Goal: Task Accomplishment & Management: Manage account settings

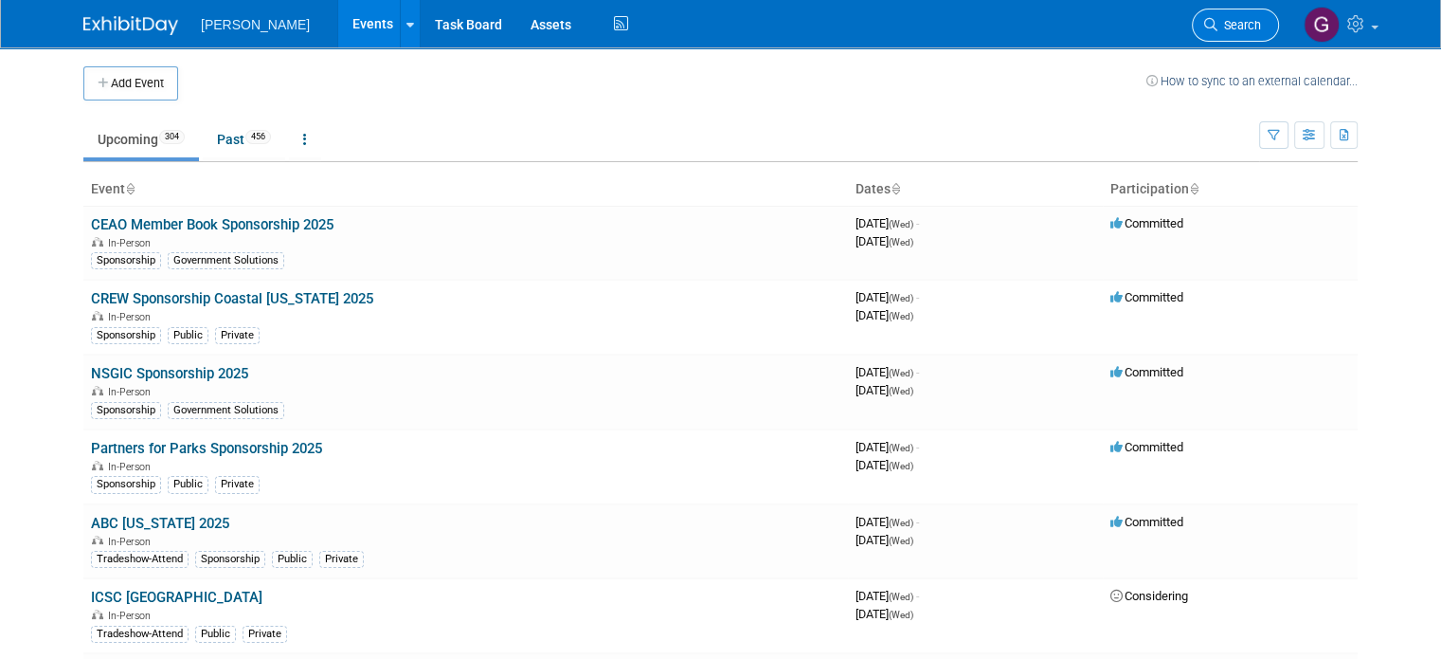
click at [1261, 28] on span "Search" at bounding box center [1240, 25] width 44 height 14
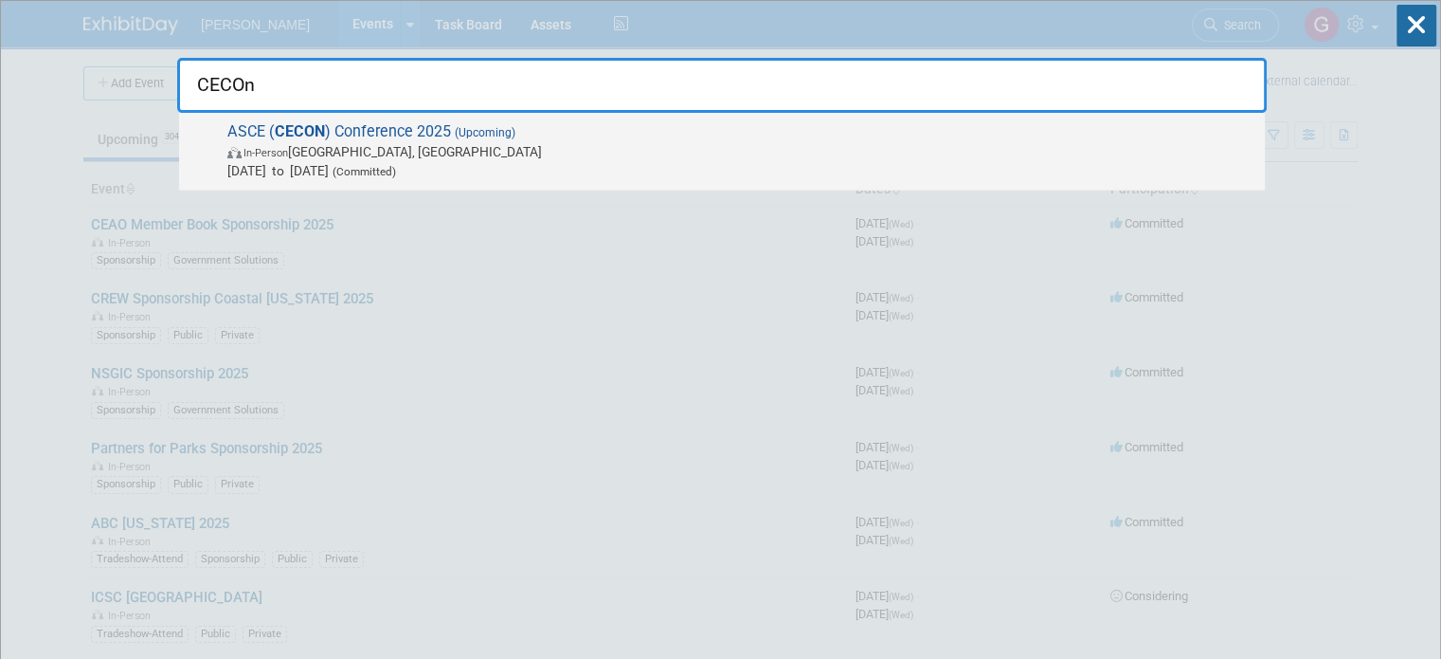
type input "CECOn"
click at [459, 152] on span "In-Person [GEOGRAPHIC_DATA], [GEOGRAPHIC_DATA]" at bounding box center [741, 151] width 1028 height 19
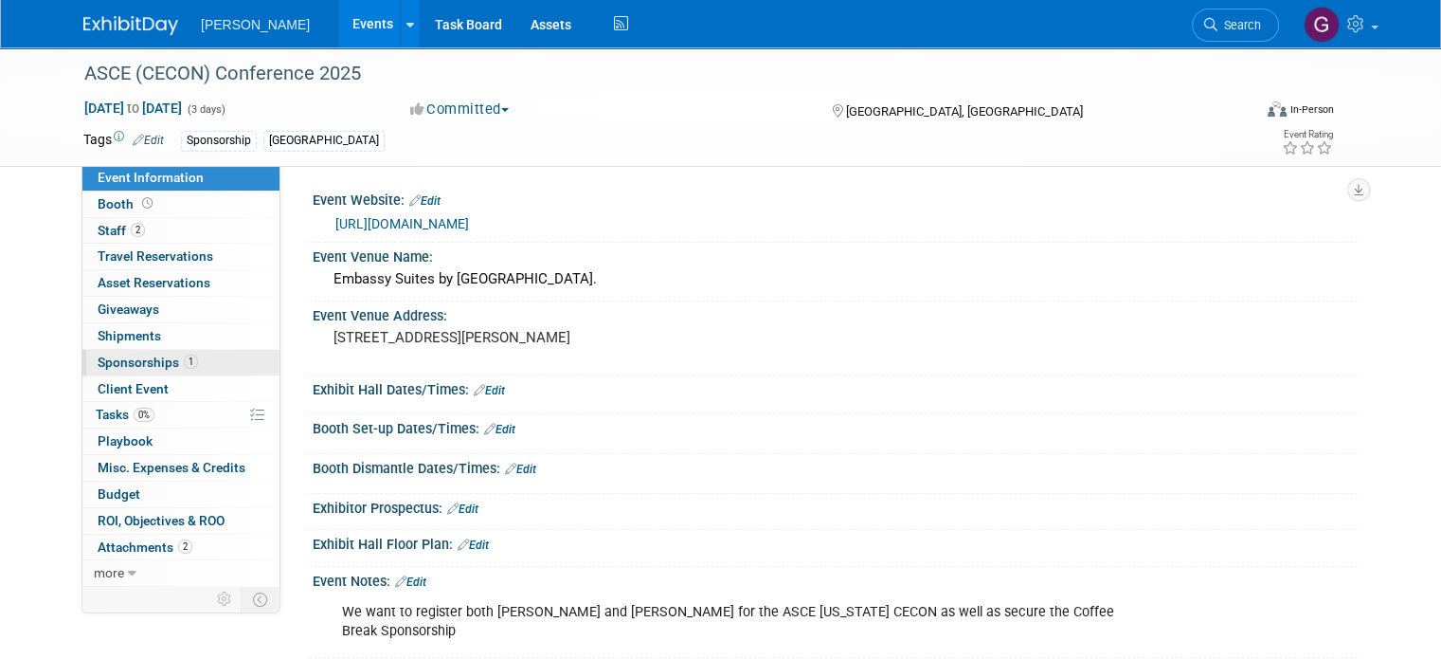
click at [160, 363] on span "Sponsorships 1" at bounding box center [148, 361] width 100 height 15
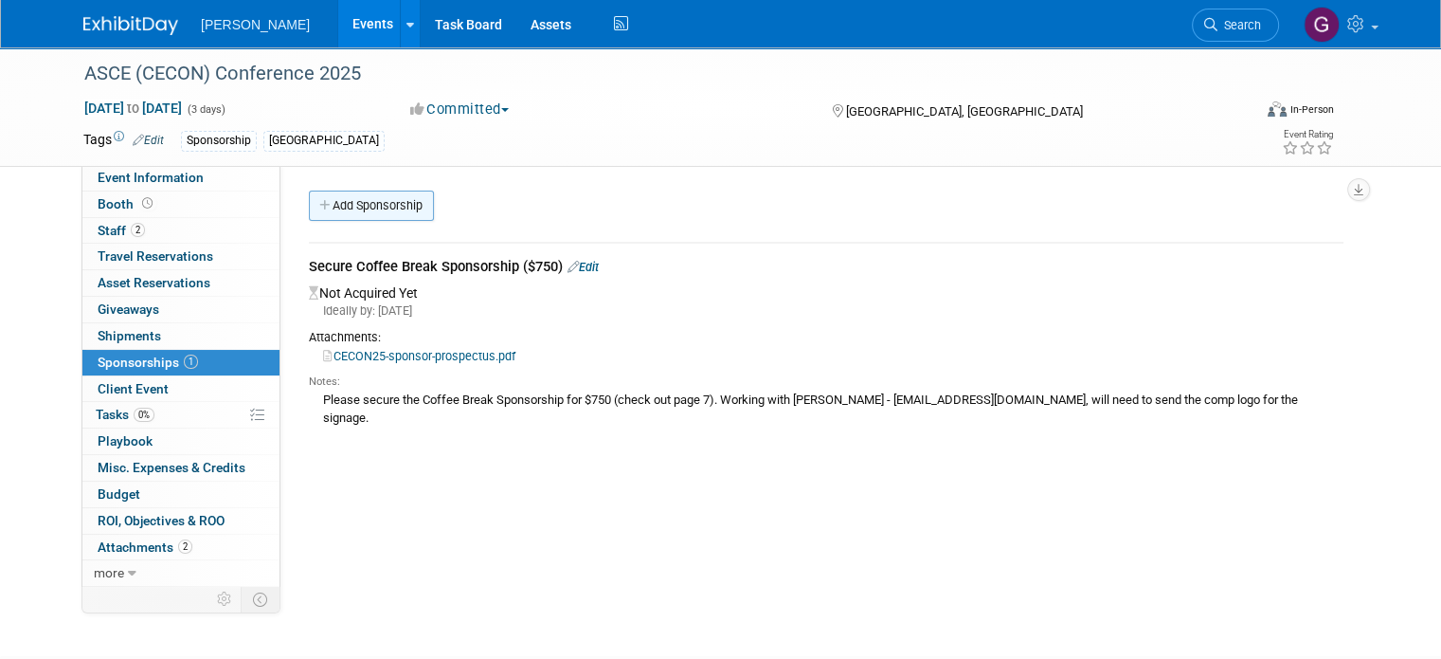
click at [390, 210] on link "Add Sponsorship" at bounding box center [371, 205] width 125 height 30
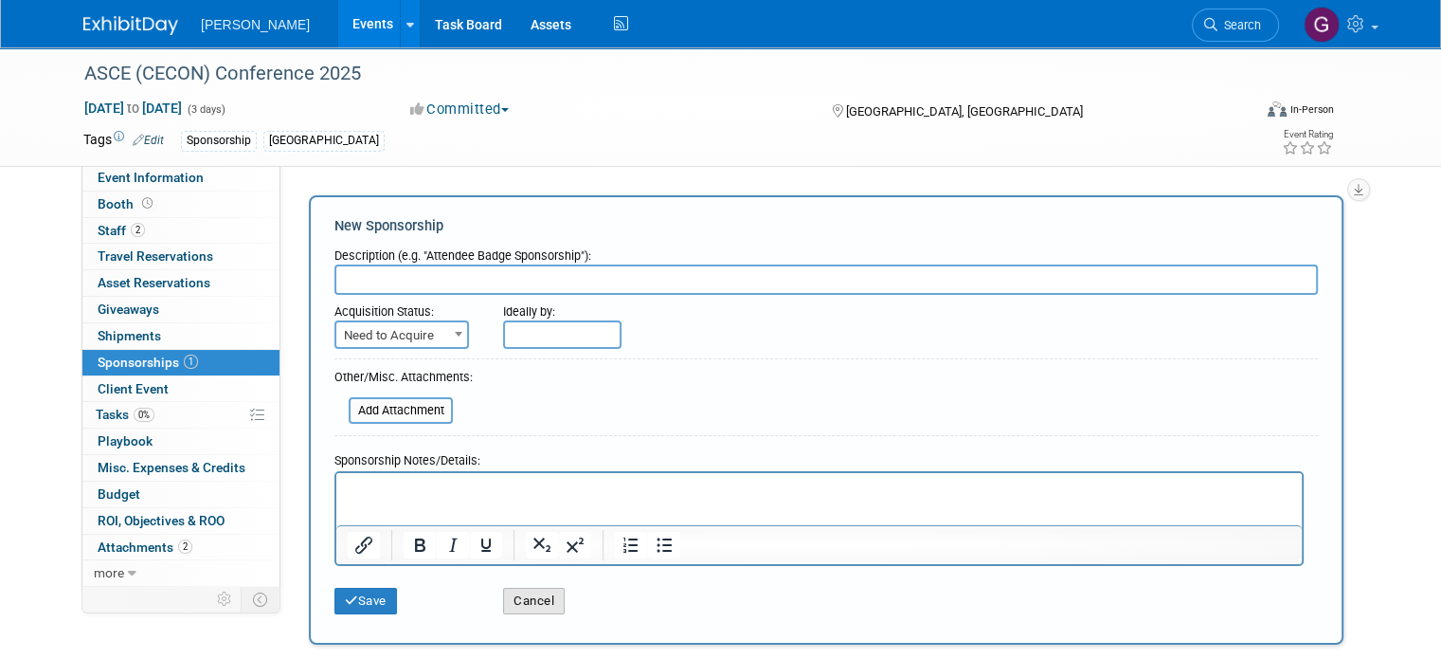
click at [531, 589] on button "Cancel" at bounding box center [534, 600] width 62 height 27
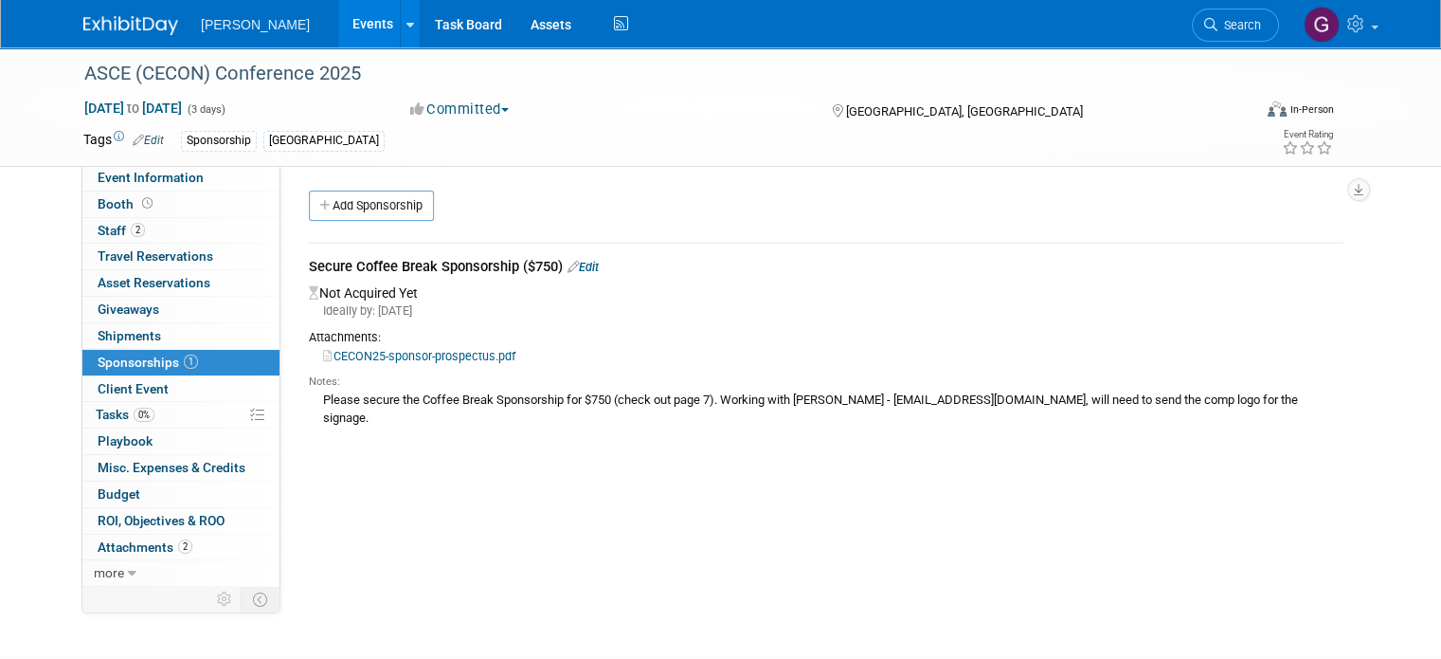
click at [578, 263] on link "Edit" at bounding box center [583, 267] width 31 height 14
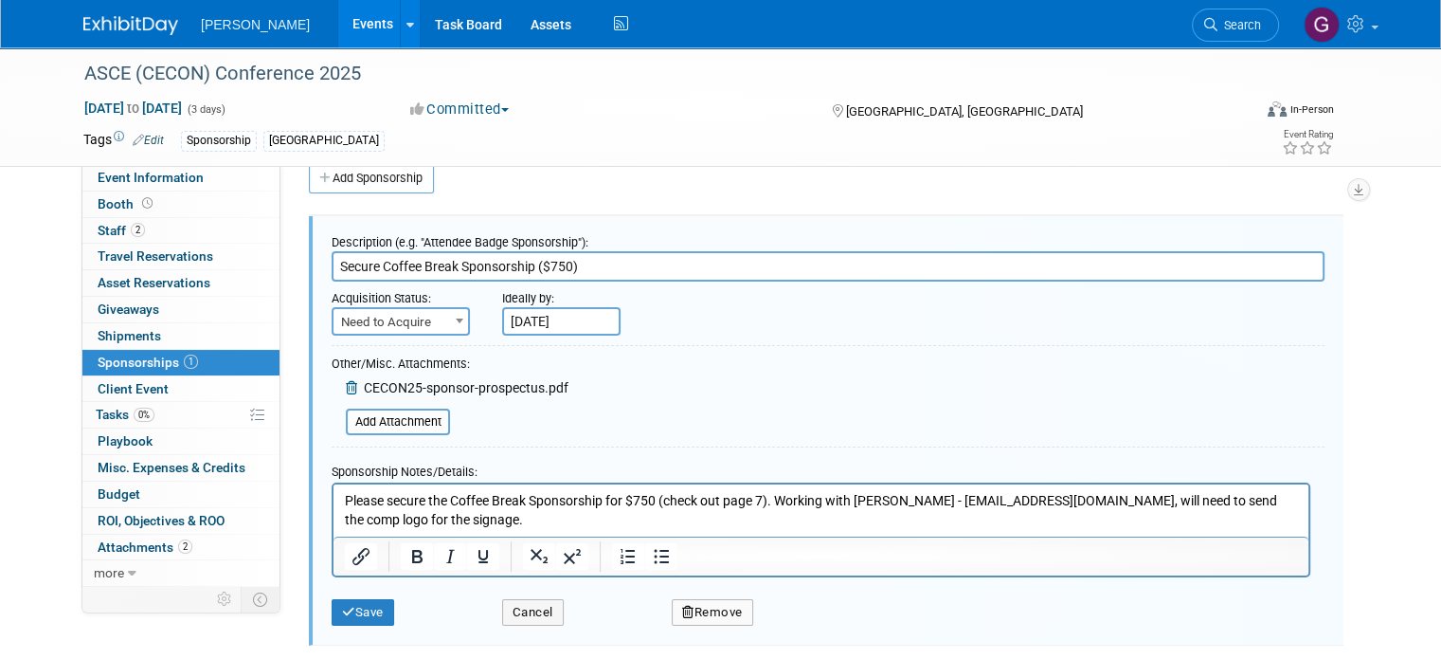
click at [495, 519] on p "Please secure the Coffee Break Sponsorship for $750 (check out page 7). Working…" at bounding box center [821, 509] width 953 height 37
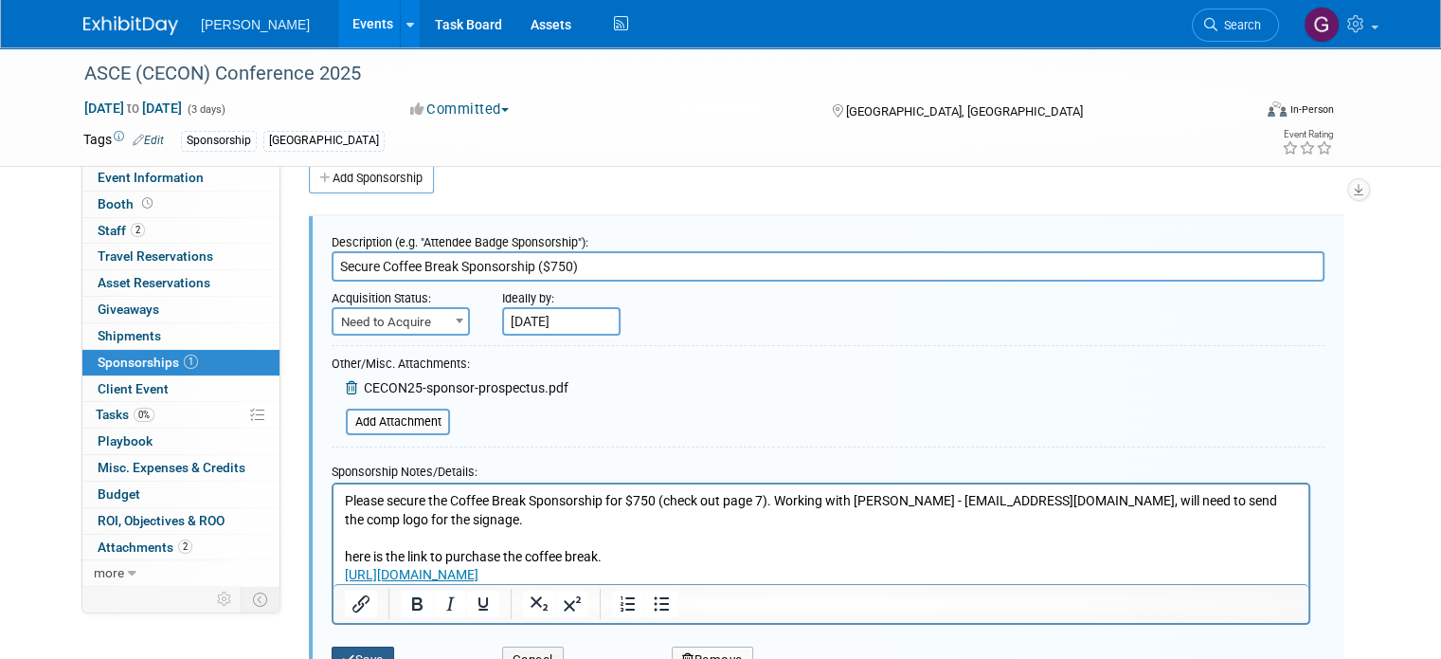
click at [347, 646] on button "Save" at bounding box center [363, 659] width 63 height 27
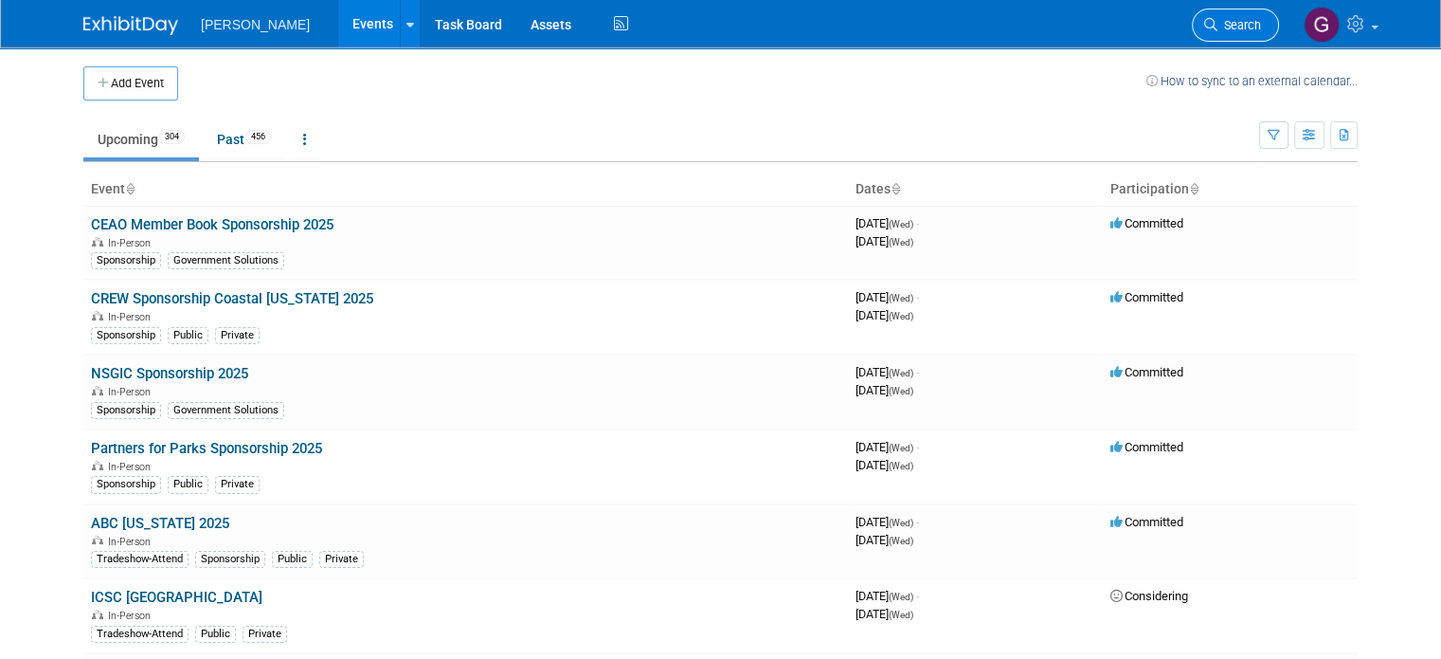
click at [1245, 20] on span "Search" at bounding box center [1240, 25] width 44 height 14
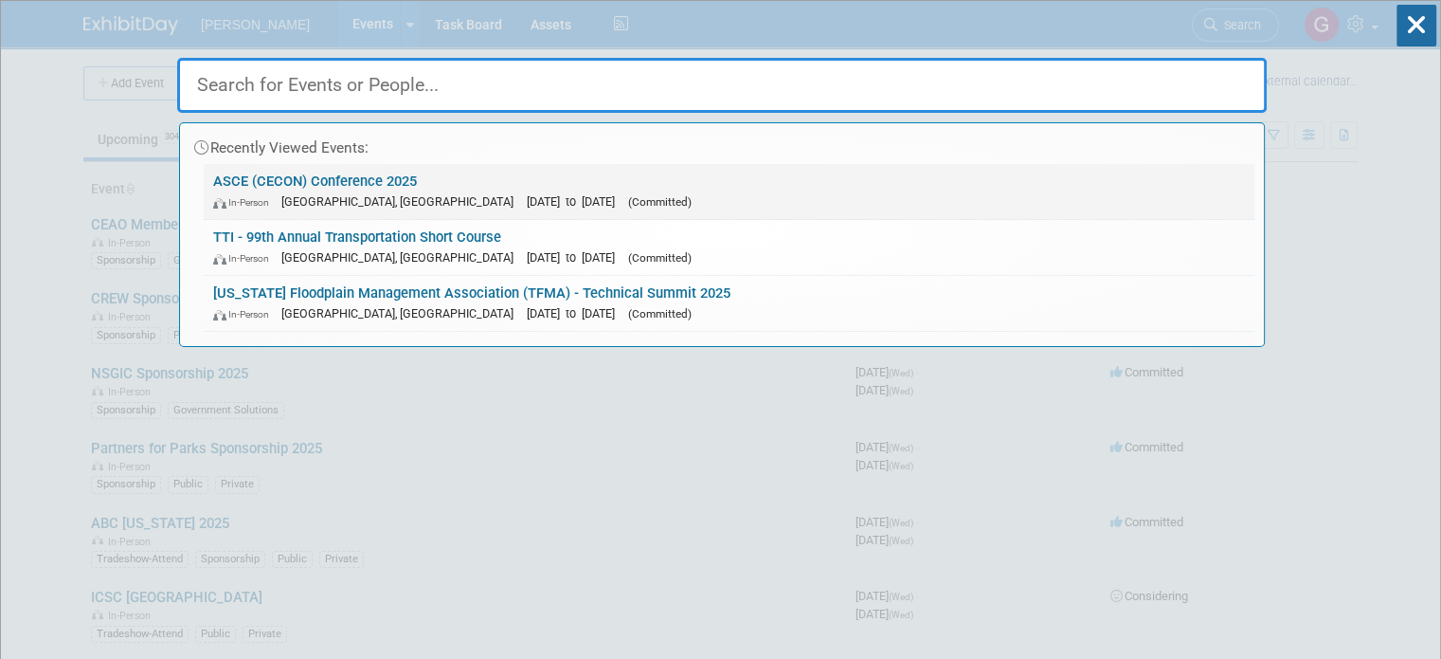
click at [527, 195] on span "[DATE] to [DATE]" at bounding box center [576, 201] width 98 height 14
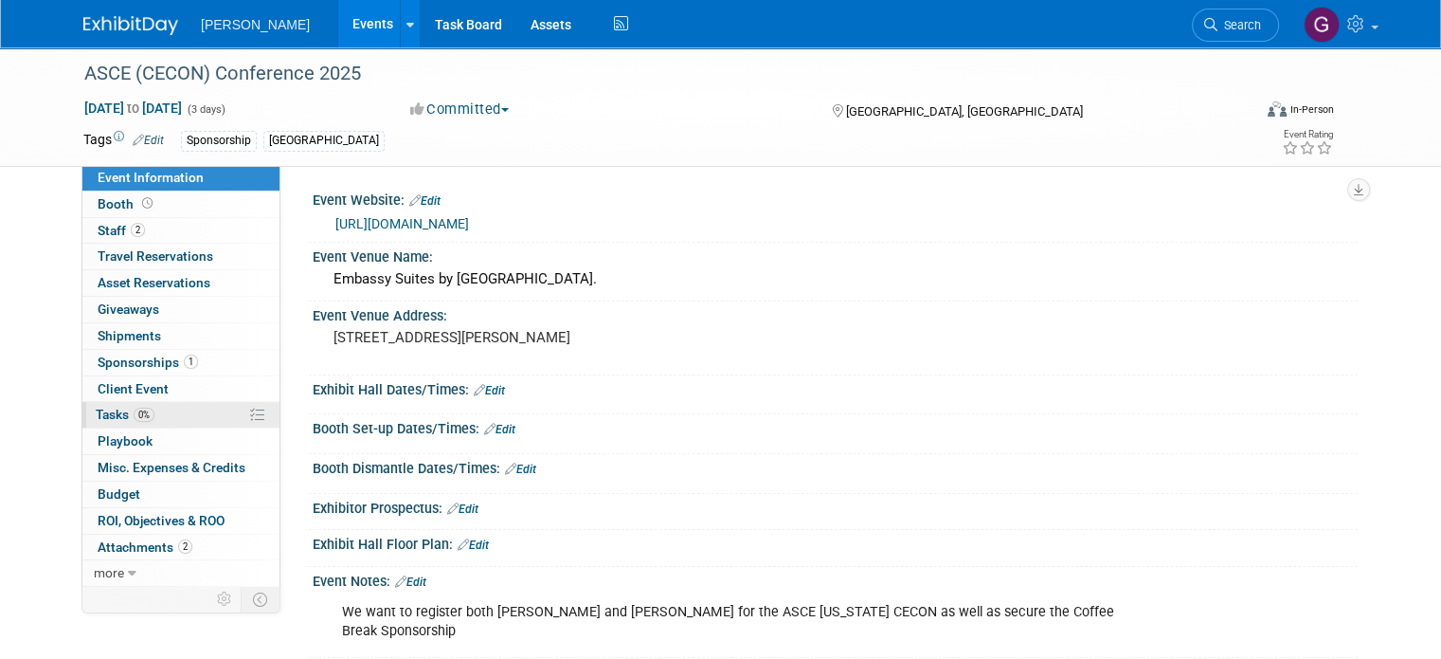
click at [169, 417] on link "0% Tasks 0%" at bounding box center [180, 415] width 197 height 26
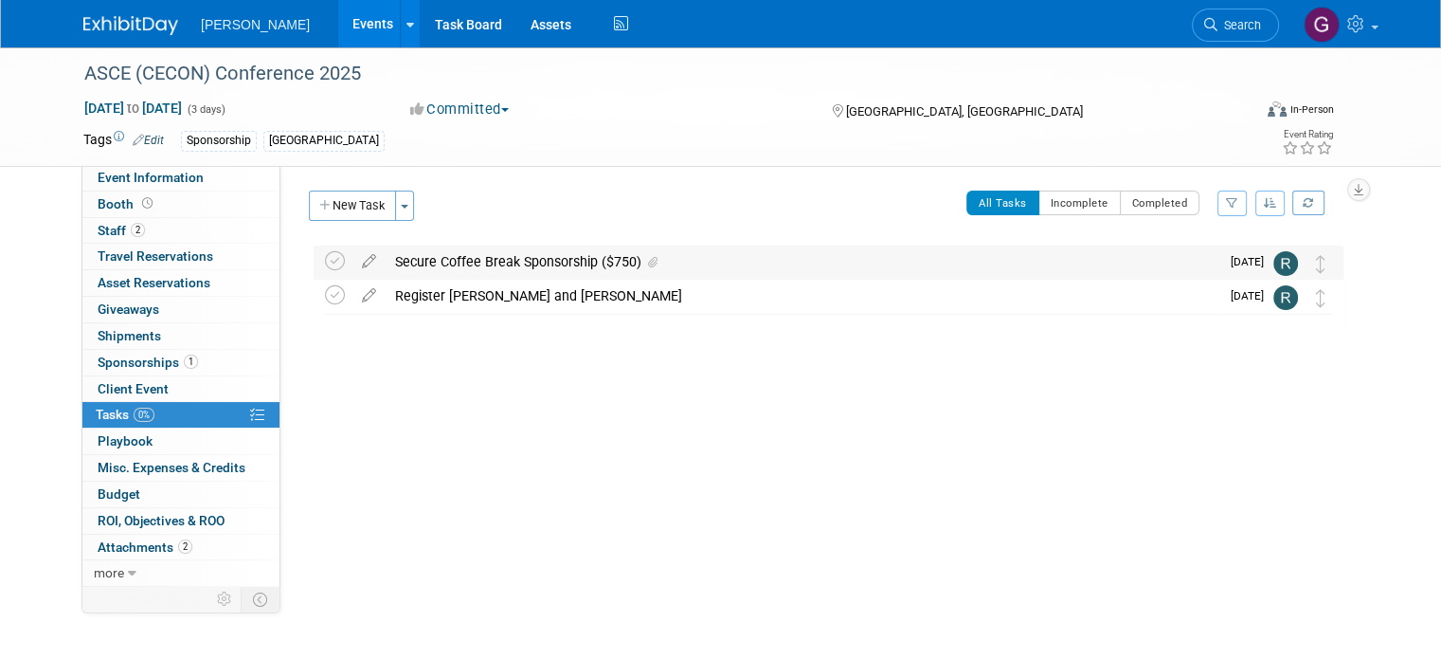
click at [595, 263] on div "Secure Coffee Break Sponsorship ($750)" at bounding box center [803, 261] width 834 height 32
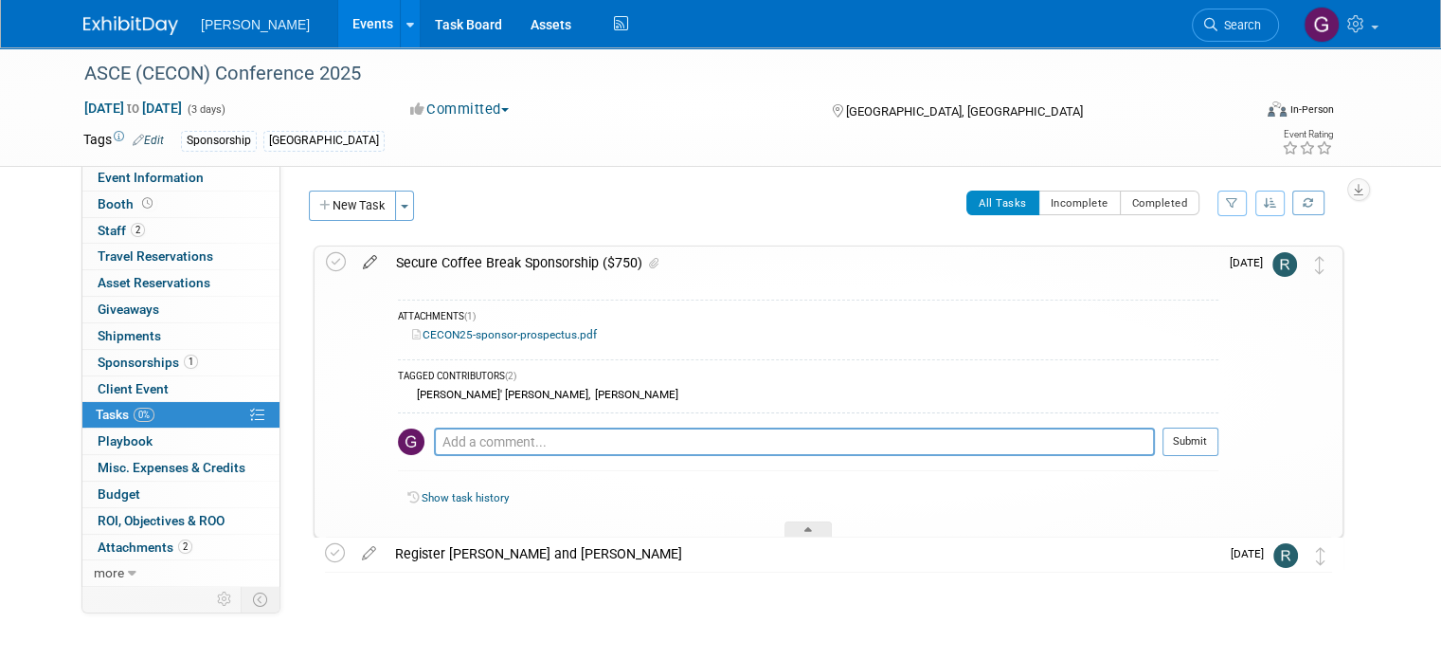
click at [357, 258] on icon at bounding box center [369, 258] width 33 height 24
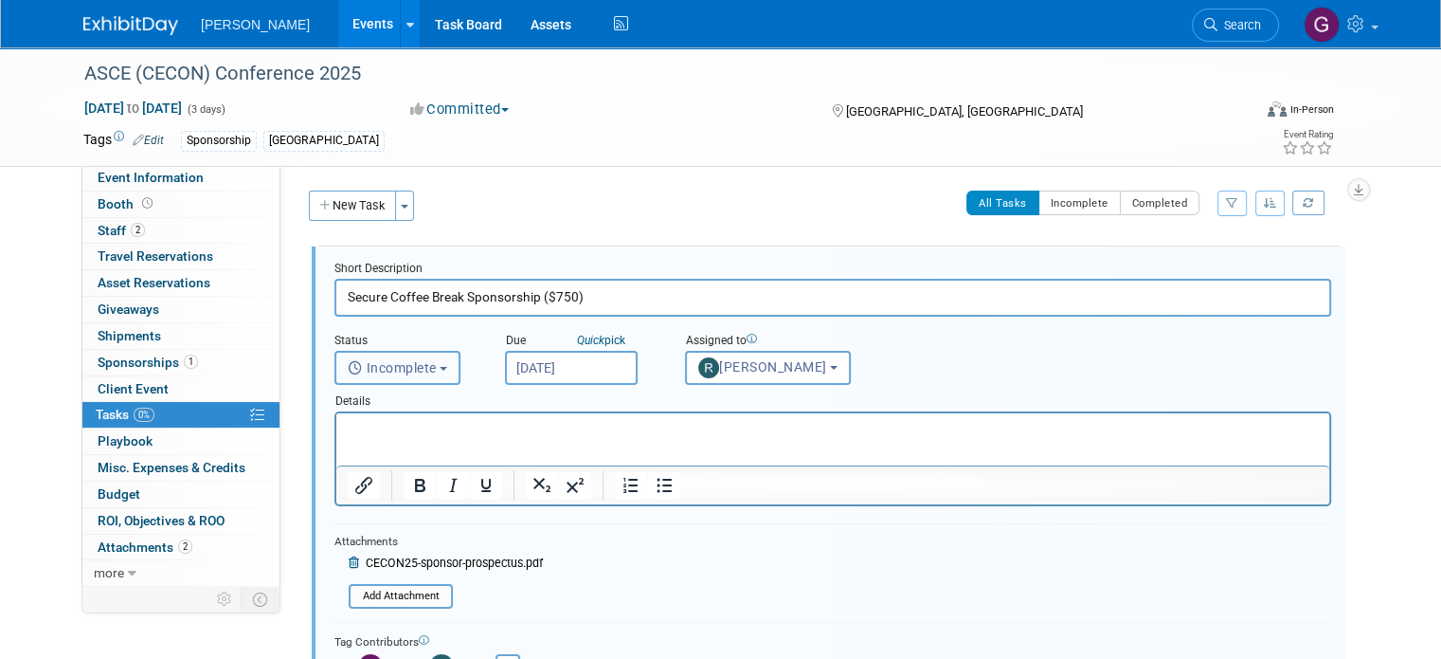
click at [418, 367] on span "Incomplete" at bounding box center [392, 367] width 89 height 15
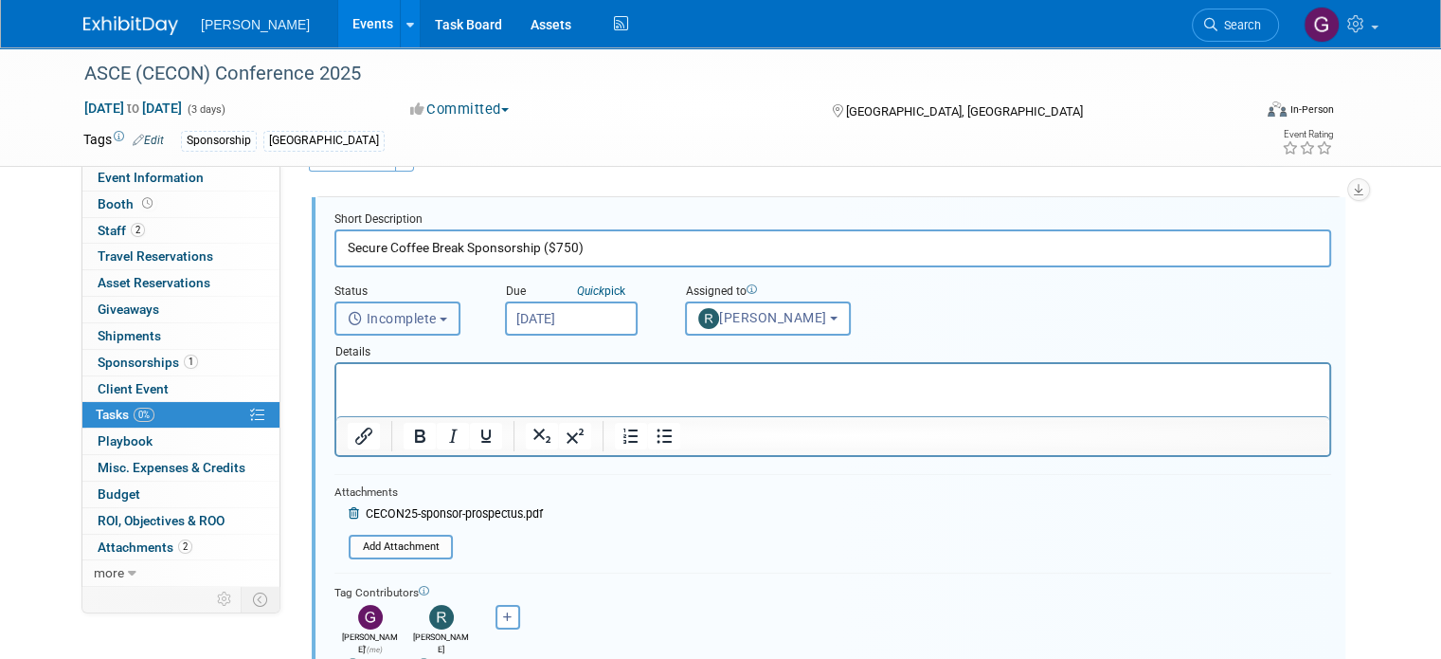
scroll to position [53, 0]
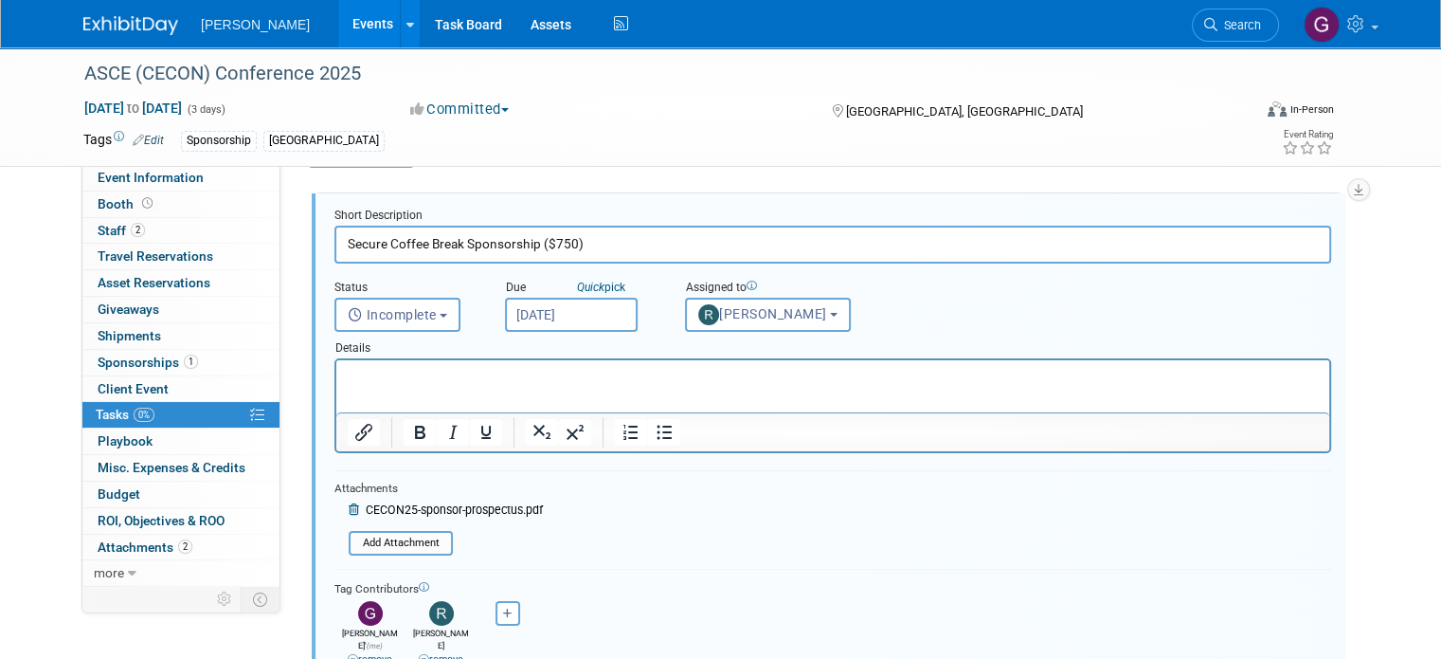
click at [666, 386] on html at bounding box center [832, 373] width 993 height 26
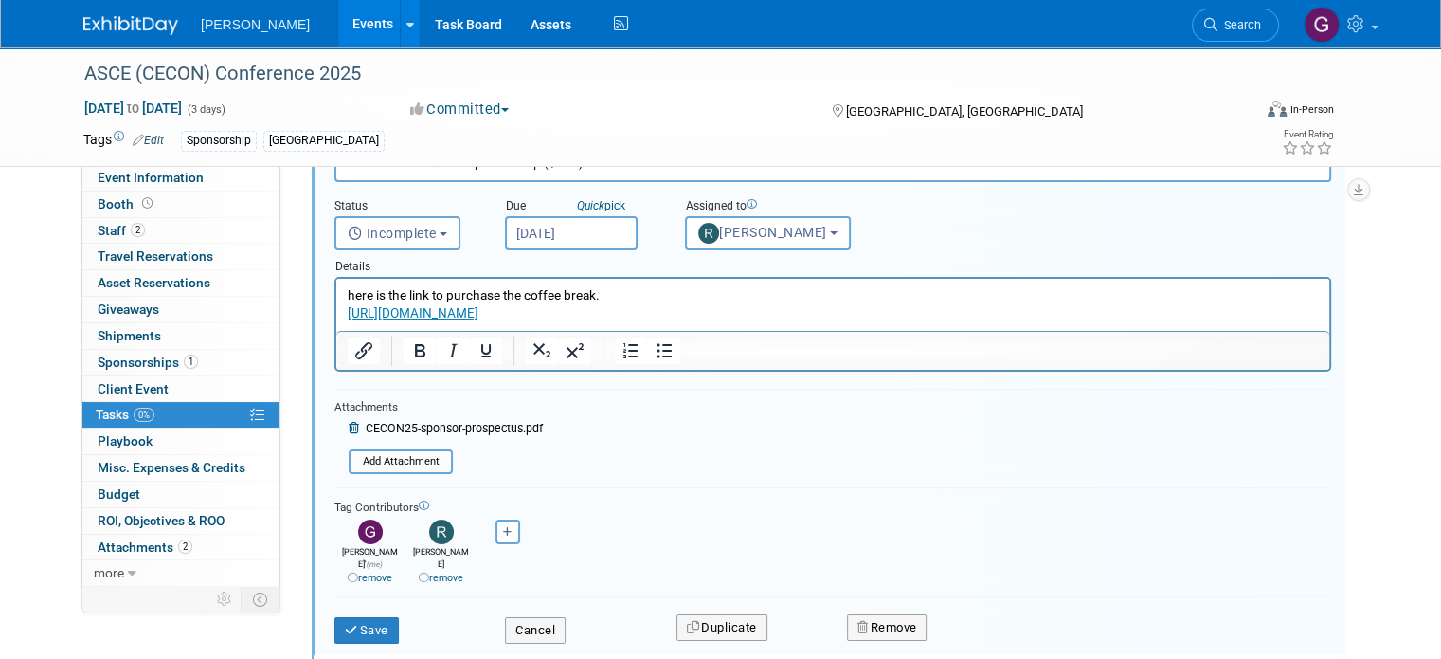
scroll to position [180, 0]
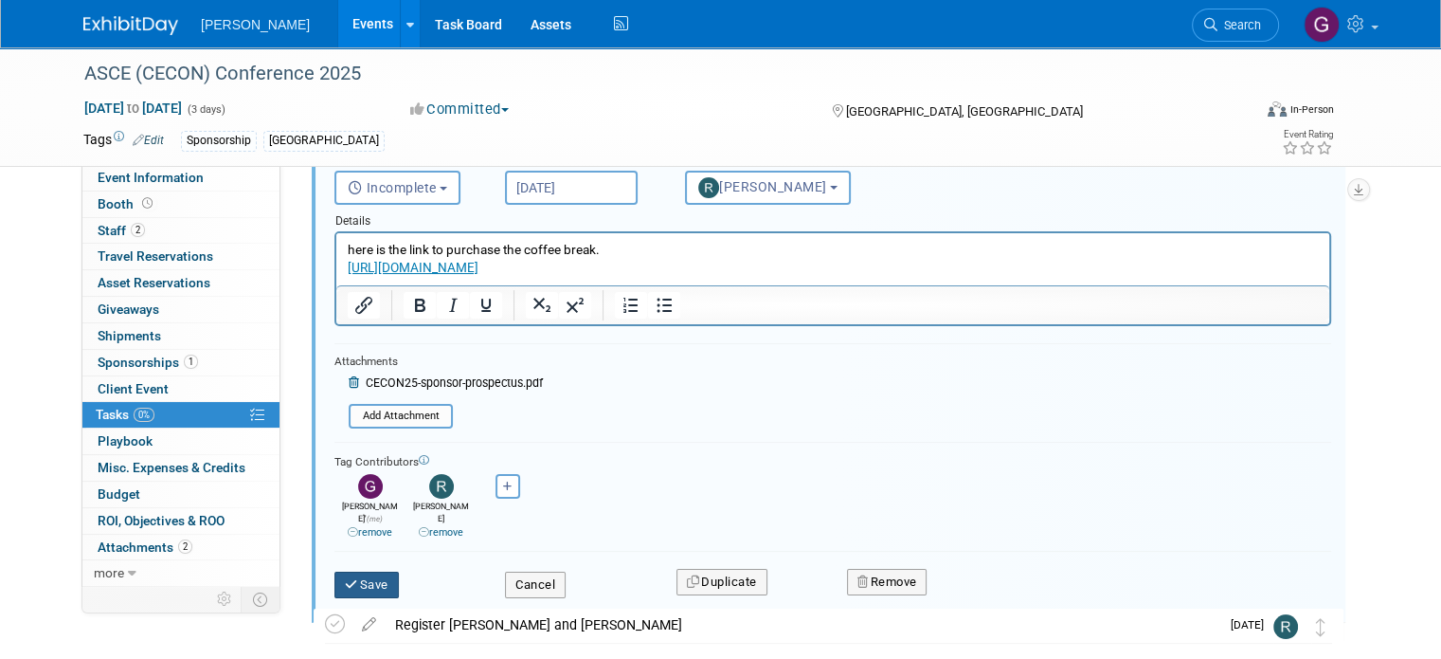
click at [354, 571] on button "Save" at bounding box center [366, 584] width 64 height 27
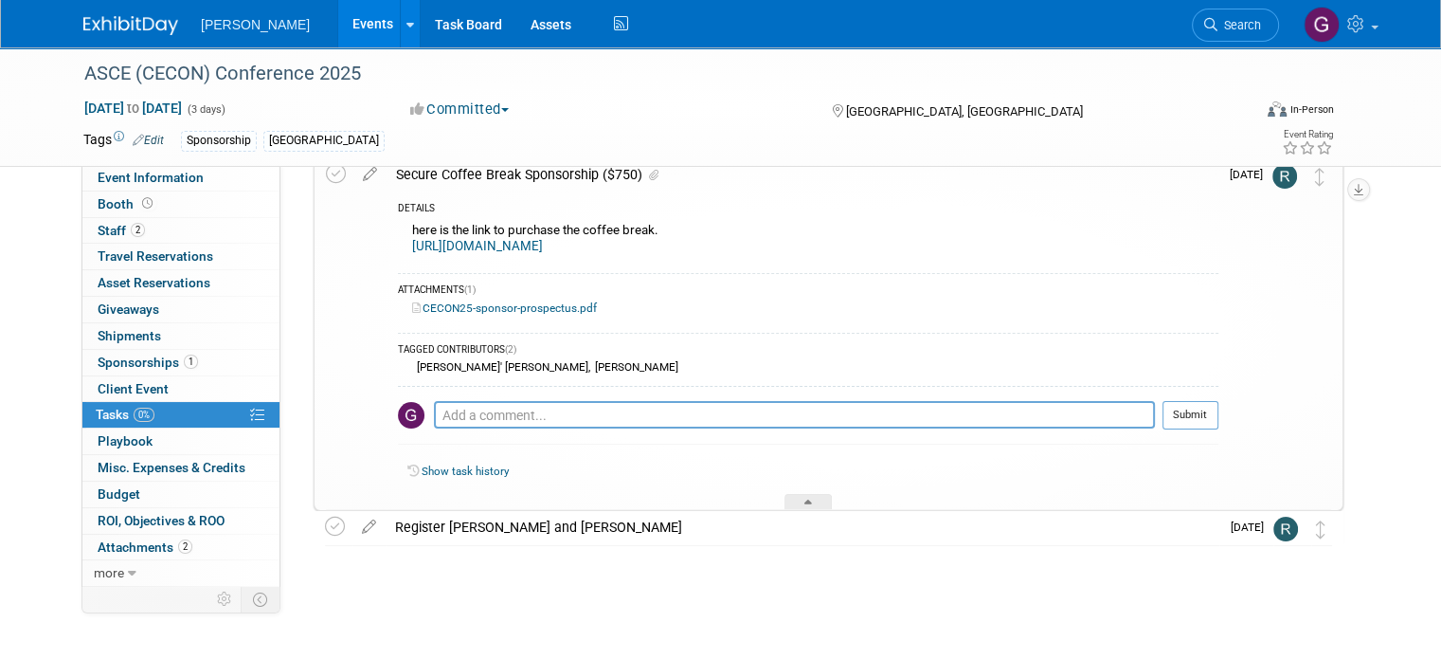
scroll to position [89, 0]
